Goal: Find contact information: Obtain details needed to contact an individual or organization

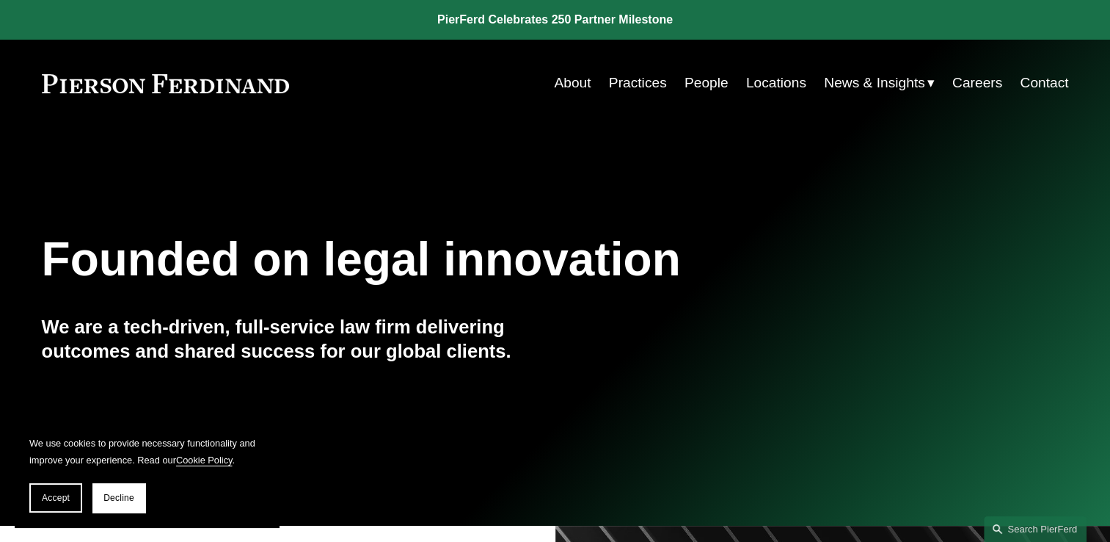
click at [1037, 82] on link "Contact" at bounding box center [1044, 83] width 48 height 28
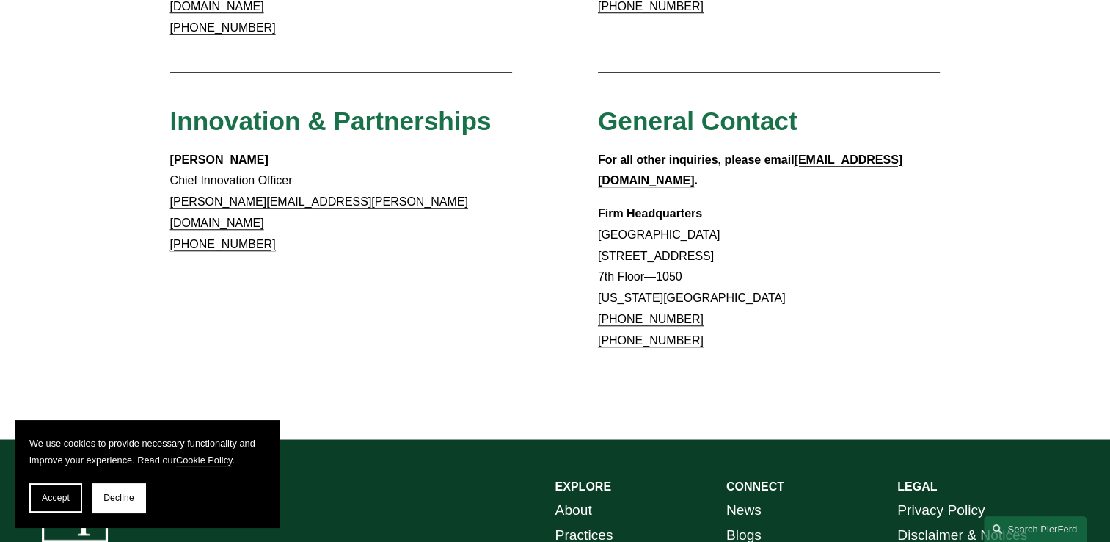
scroll to position [1294, 0]
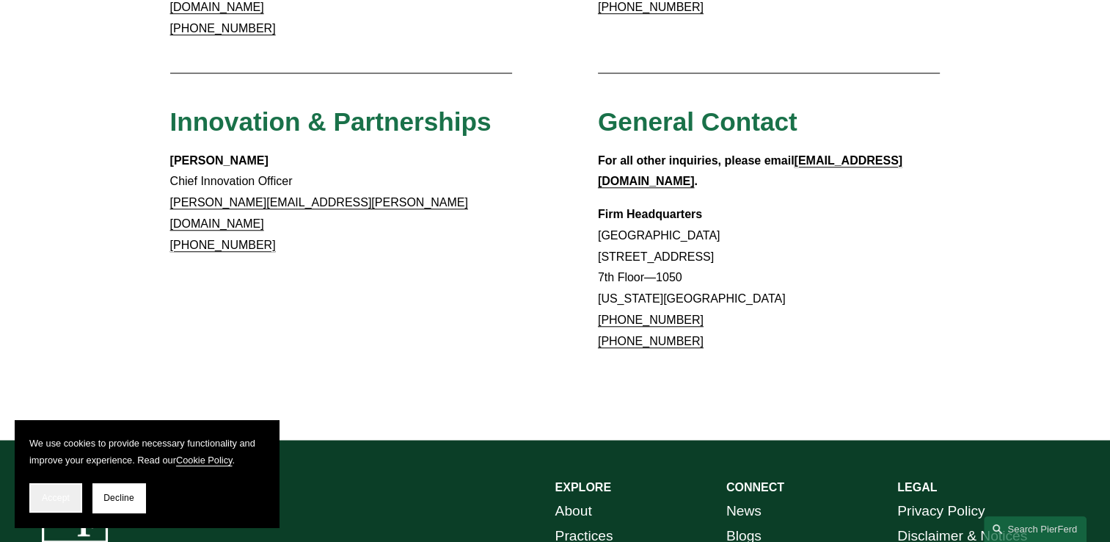
click at [68, 490] on button "Accept" at bounding box center [55, 497] width 53 height 29
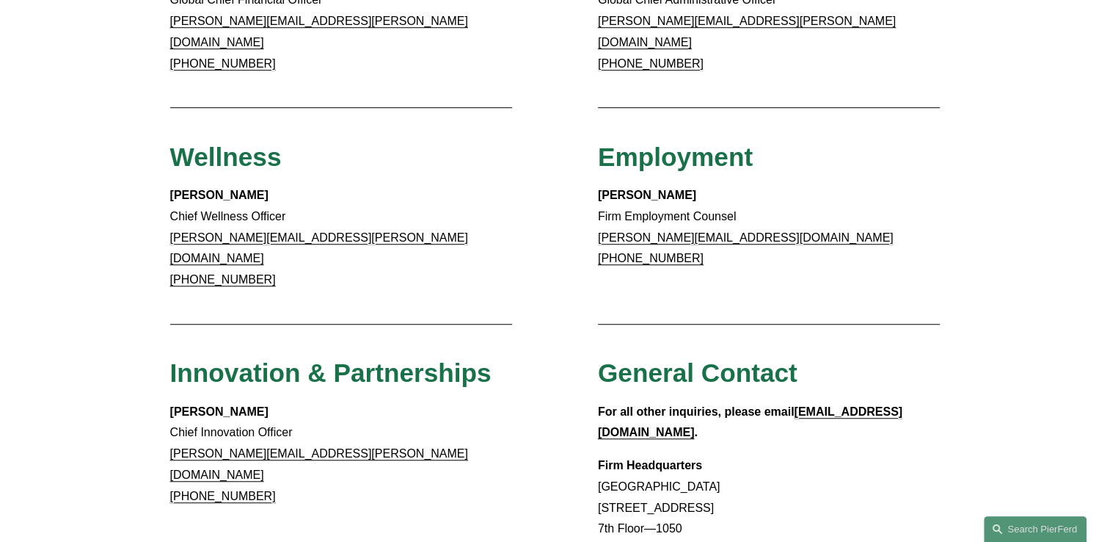
scroll to position [1368, 0]
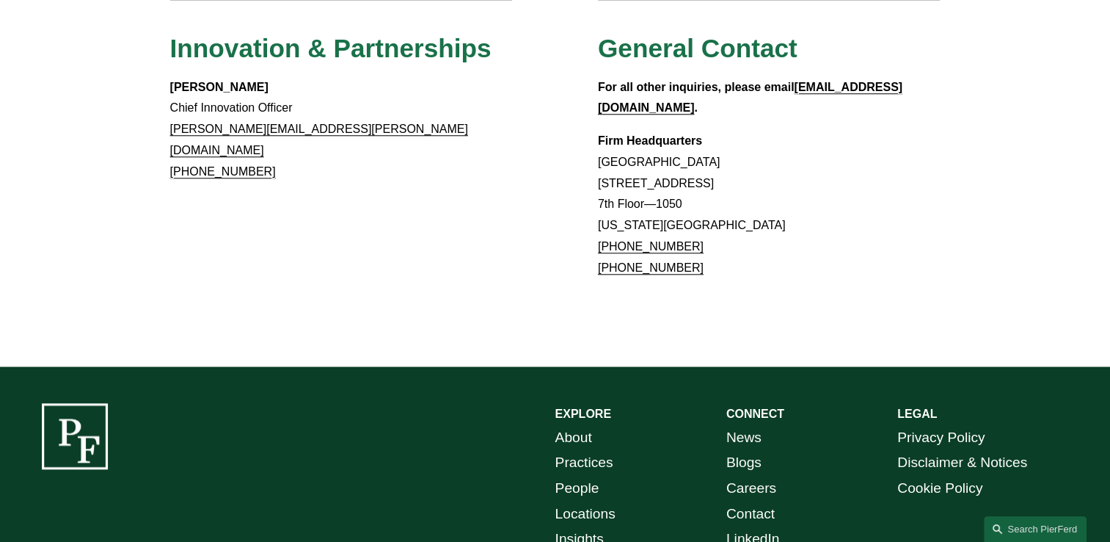
click at [602, 501] on link "Locations" at bounding box center [585, 514] width 60 height 26
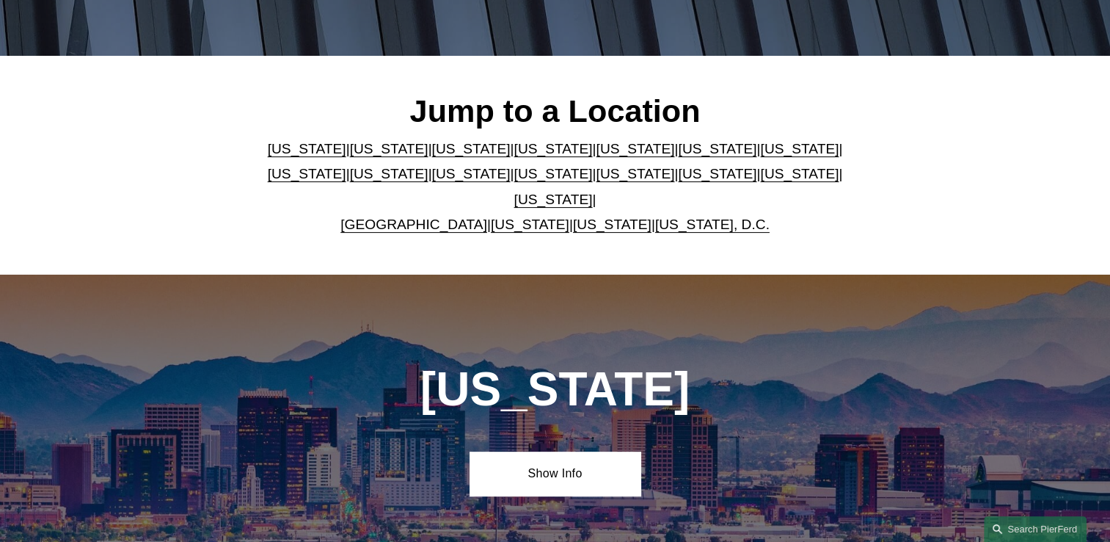
scroll to position [367, 0]
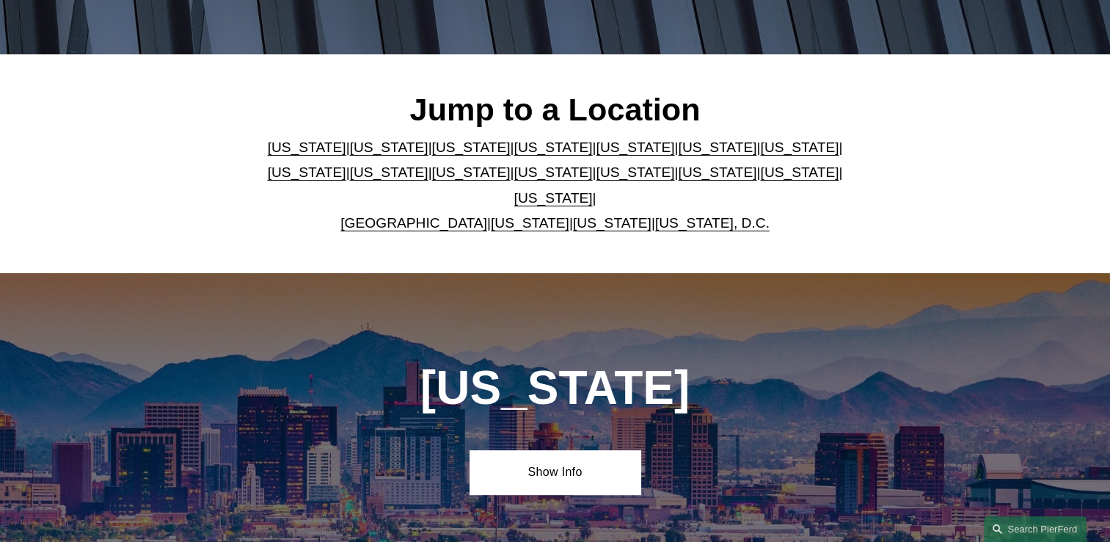
click at [593, 190] on link "Texas" at bounding box center [553, 197] width 79 height 15
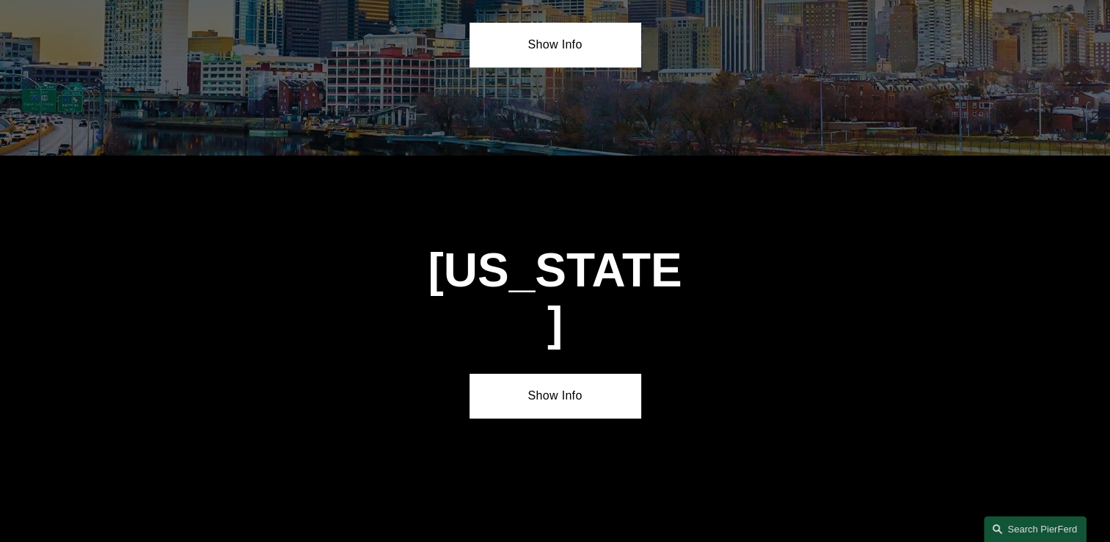
scroll to position [4957, 0]
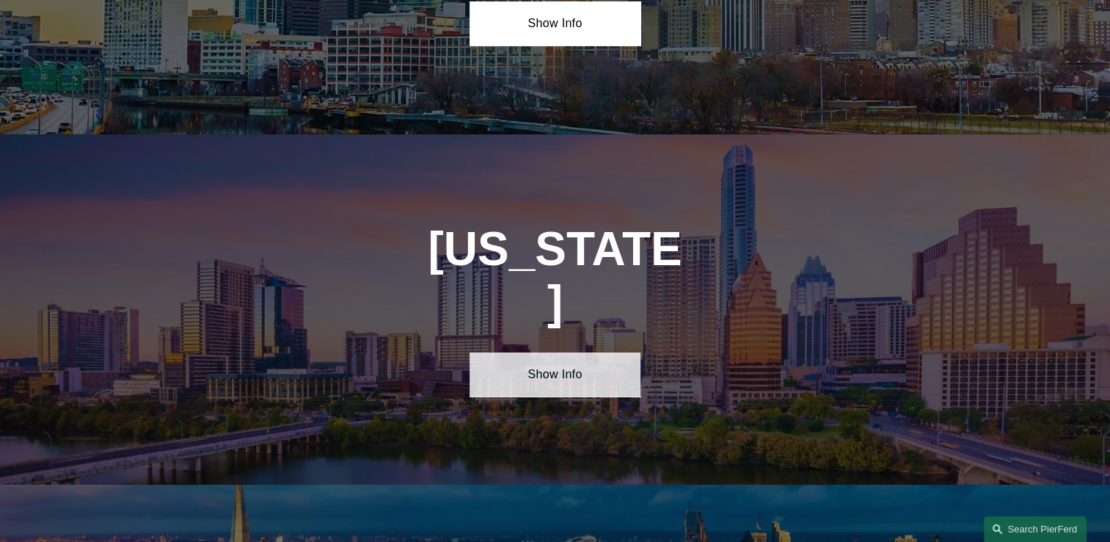
click at [566, 352] on link "Show Info" at bounding box center [555, 374] width 171 height 44
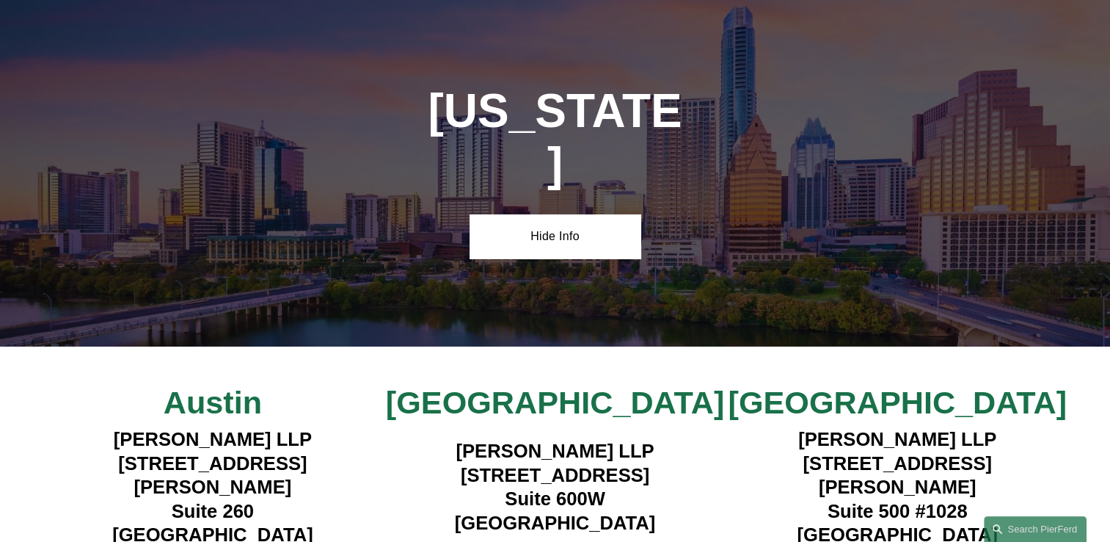
scroll to position [5104, 0]
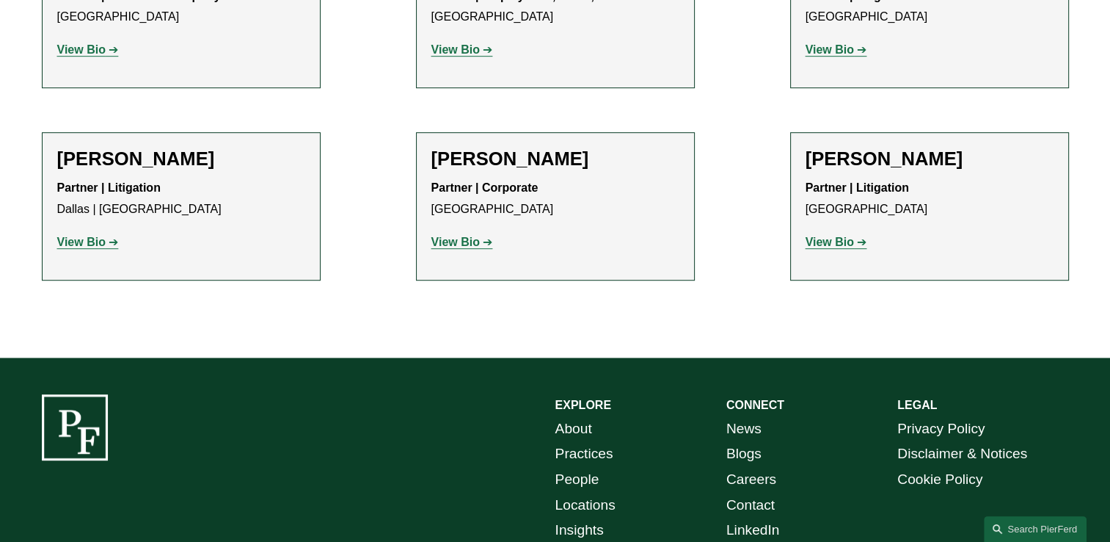
scroll to position [954, 0]
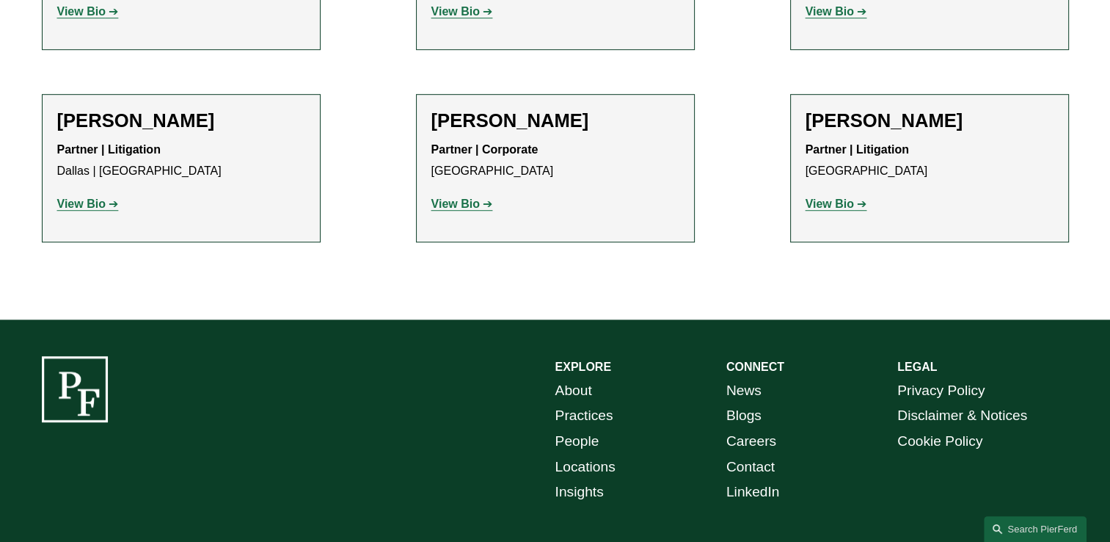
click at [72, 203] on strong "View Bio" at bounding box center [81, 203] width 48 height 12
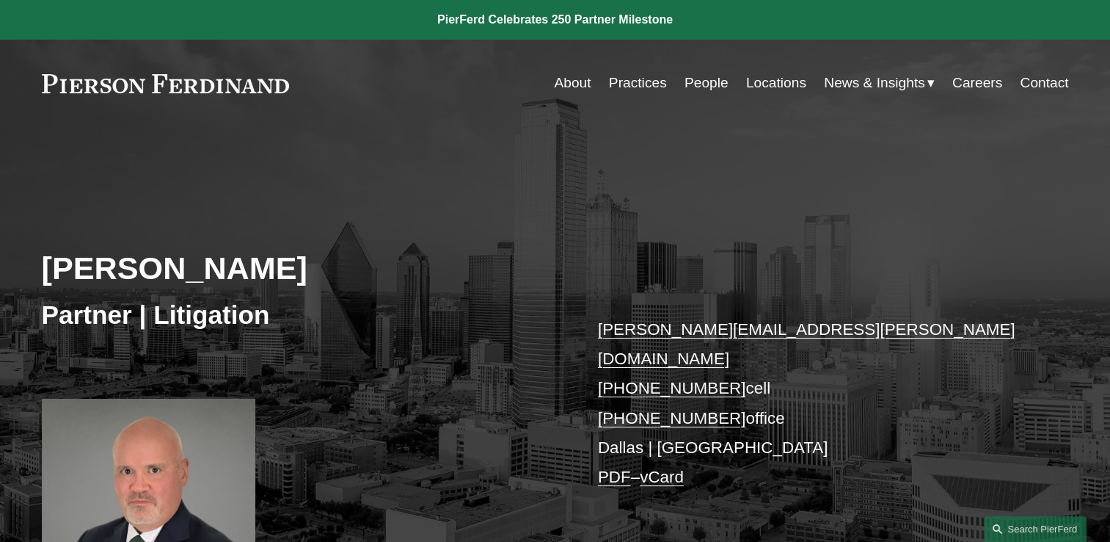
click at [770, 81] on link "Locations" at bounding box center [776, 83] width 60 height 28
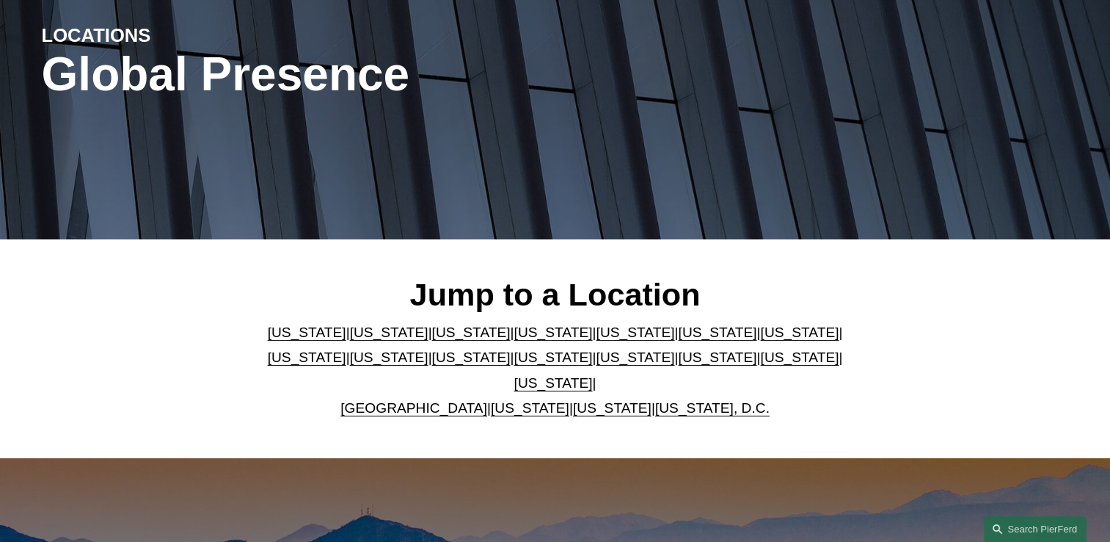
scroll to position [220, 0]
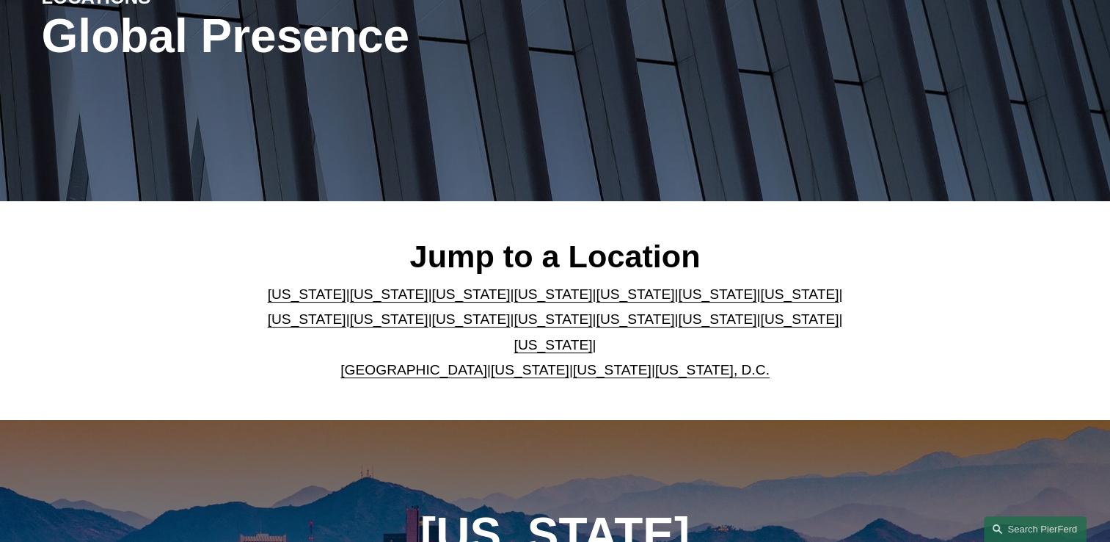
click at [593, 337] on link "[US_STATE]" at bounding box center [553, 344] width 79 height 15
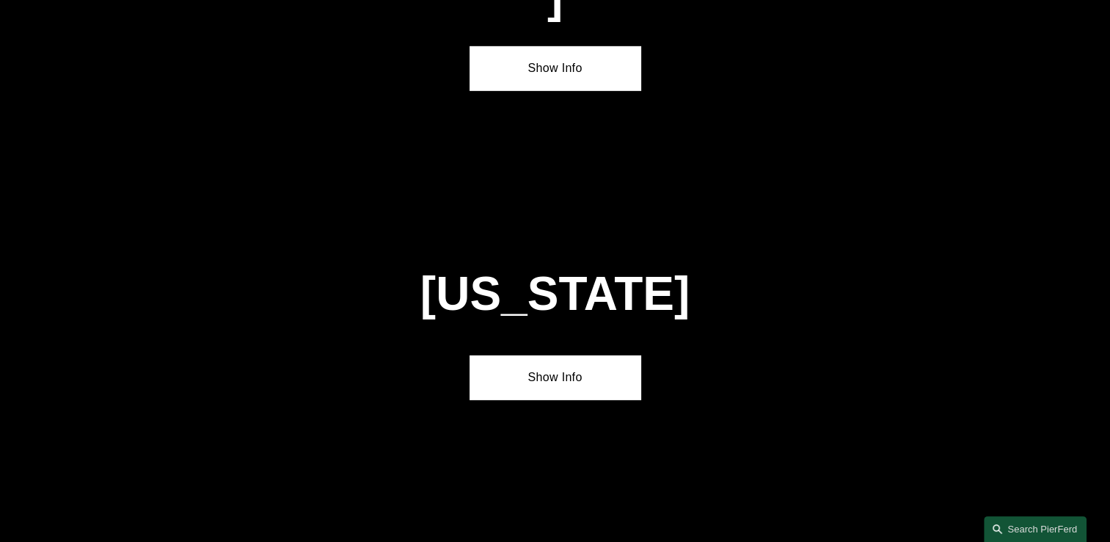
scroll to position [4957, 0]
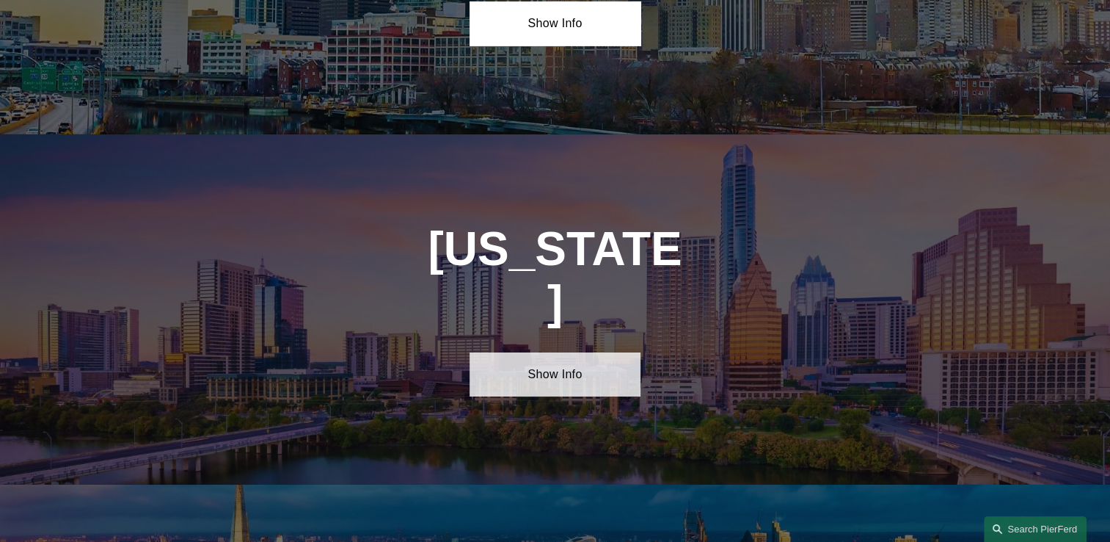
click at [564, 352] on link "Show Info" at bounding box center [555, 374] width 171 height 44
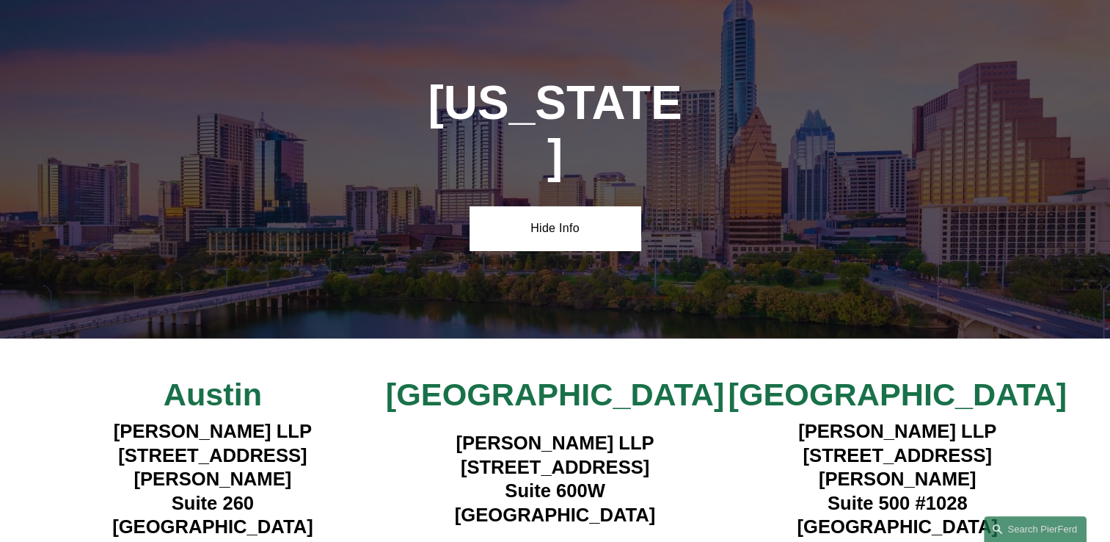
scroll to position [5104, 0]
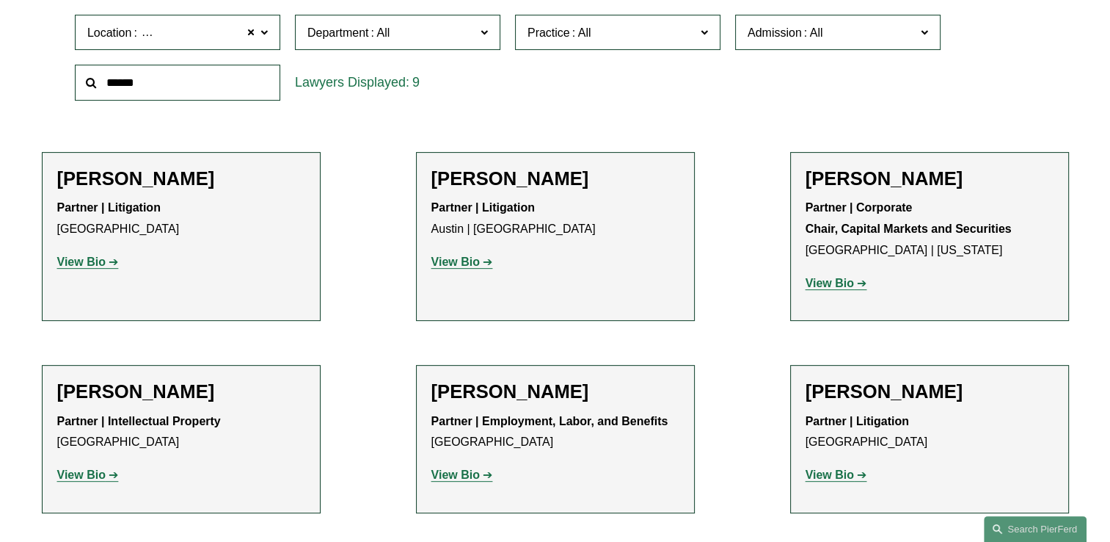
scroll to position [514, 0]
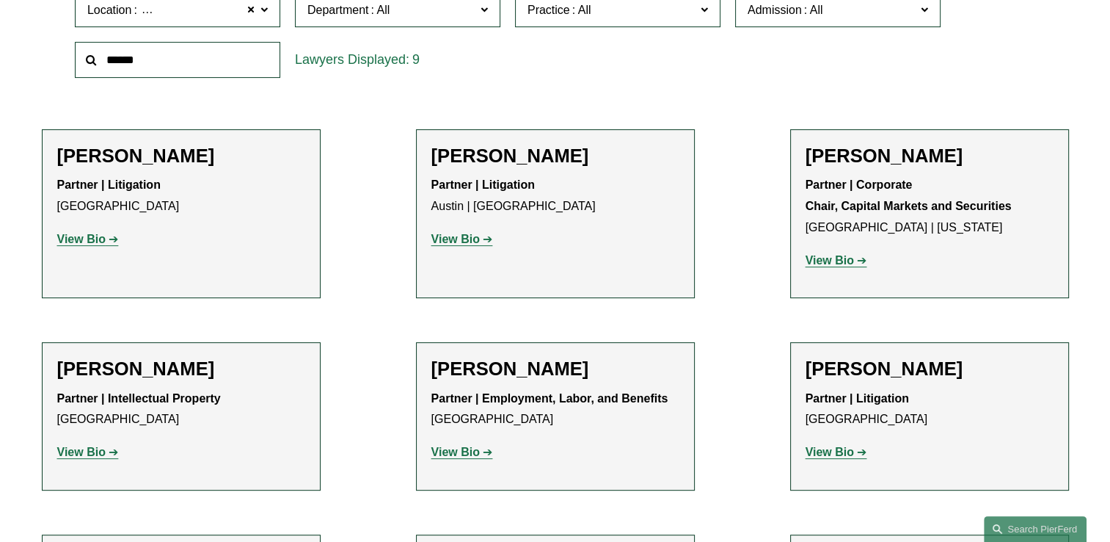
click at [97, 234] on strong "View Bio" at bounding box center [81, 239] width 48 height 12
click at [842, 263] on strong "View Bio" at bounding box center [830, 260] width 48 height 12
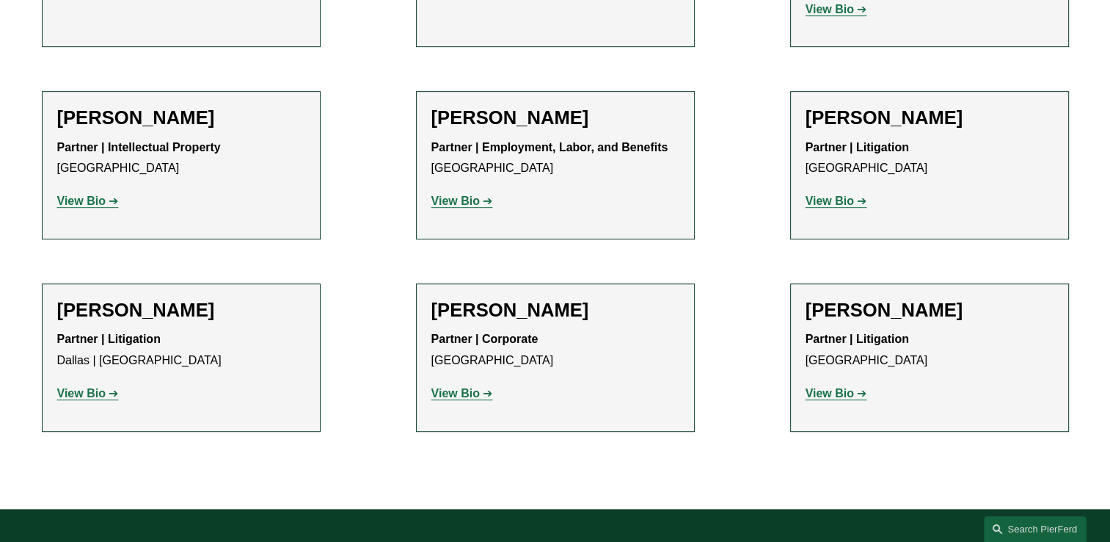
scroll to position [807, 0]
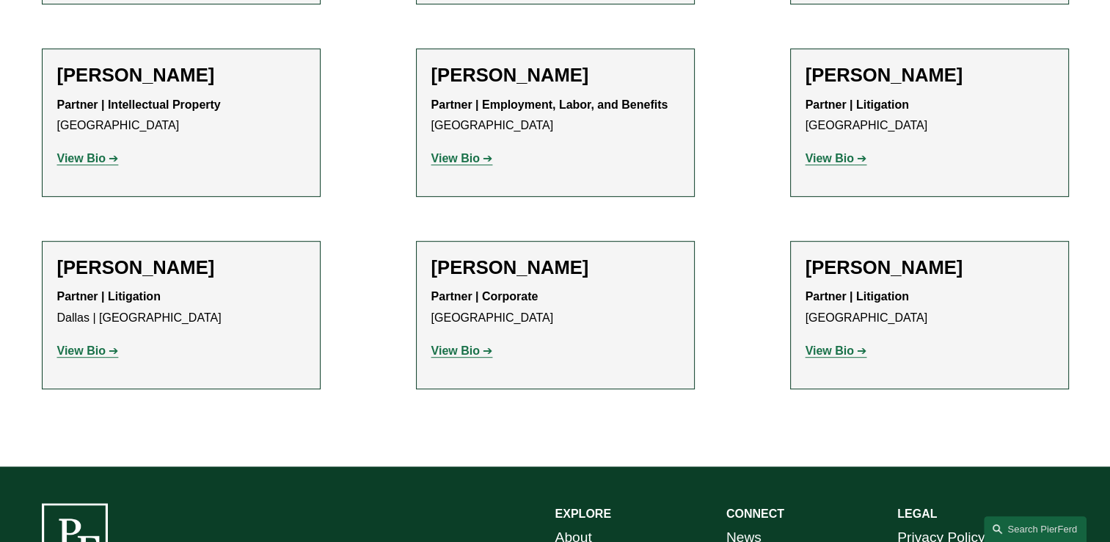
click at [834, 156] on strong "View Bio" at bounding box center [830, 158] width 48 height 12
click at [81, 346] on strong "View Bio" at bounding box center [81, 350] width 48 height 12
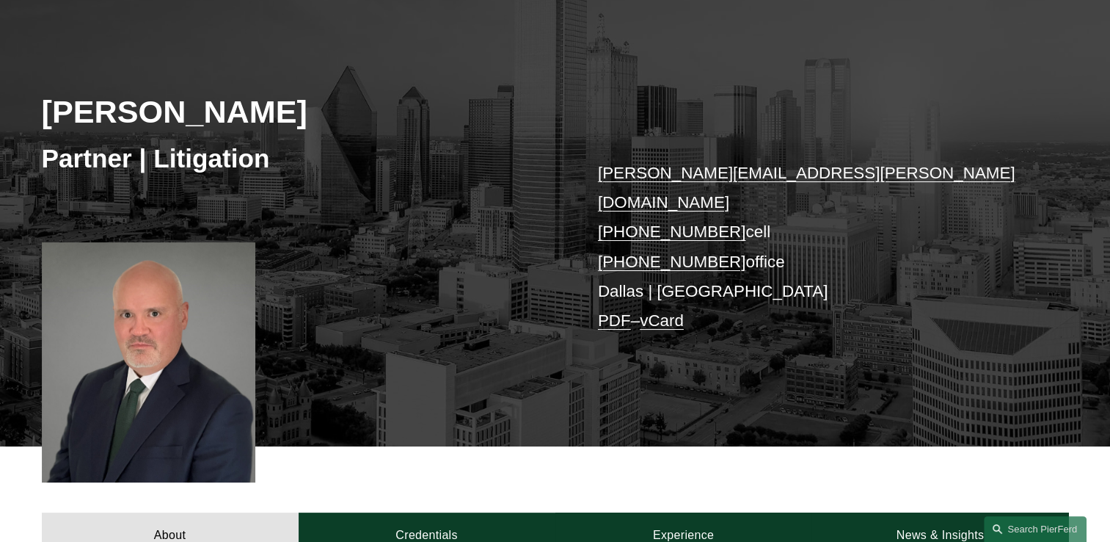
scroll to position [220, 0]
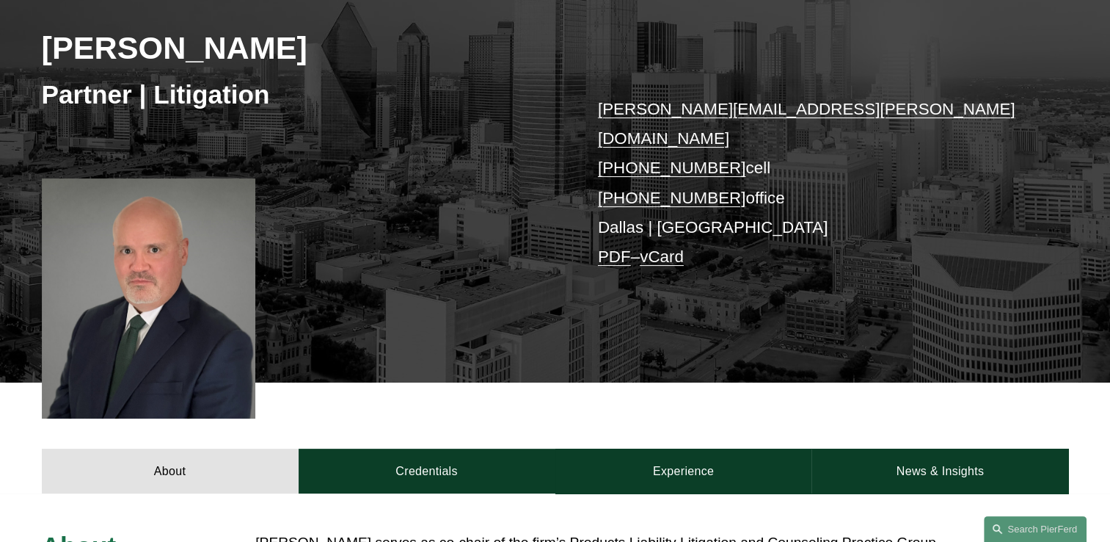
click at [674, 247] on link "vCard" at bounding box center [662, 256] width 44 height 18
click at [690, 43] on div "[PERSON_NAME] Partner | Litigation [PERSON_NAME][EMAIL_ADDRESS][PERSON_NAME][DO…" at bounding box center [555, 161] width 1110 height 442
click at [613, 247] on link "PDF" at bounding box center [614, 256] width 33 height 18
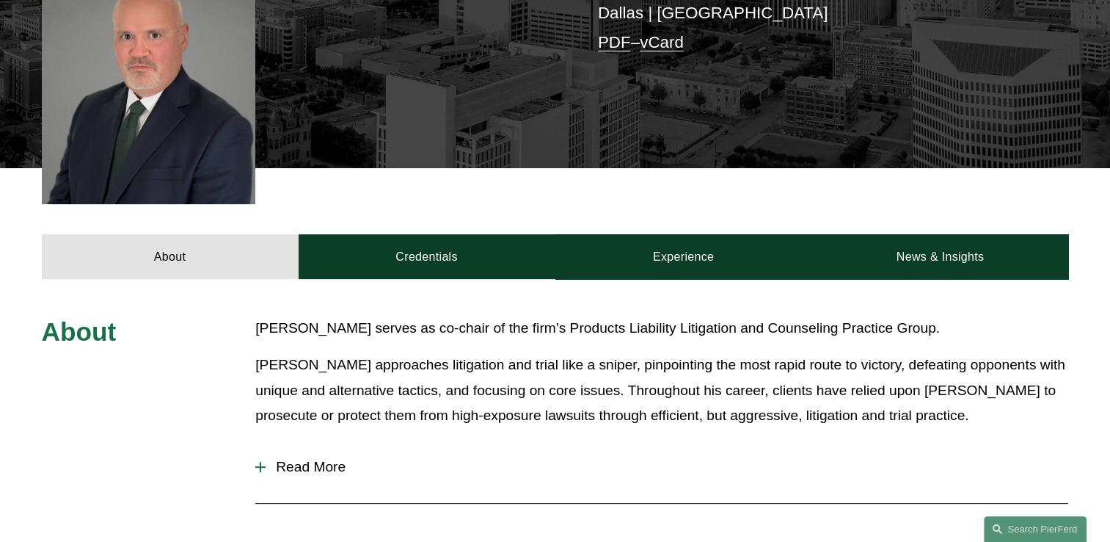
scroll to position [587, 0]
